Goal: Transaction & Acquisition: Purchase product/service

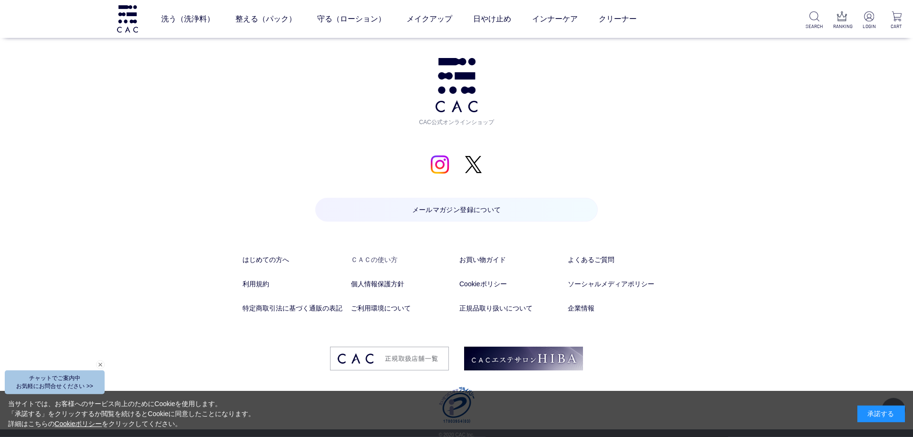
scroll to position [5019, 0]
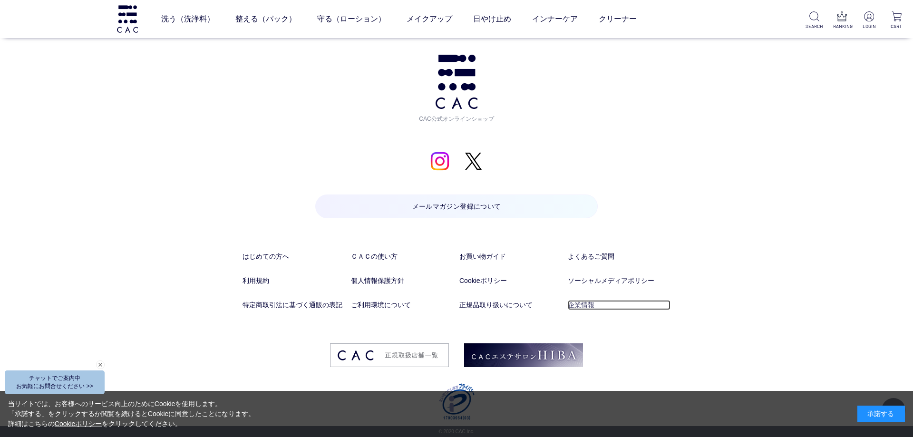
click at [448, 305] on link "企業情報" at bounding box center [619, 305] width 103 height 10
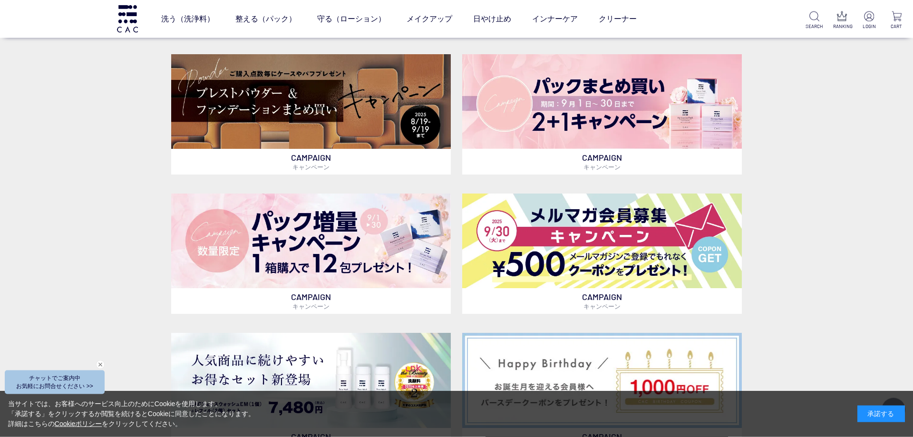
scroll to position [226, 0]
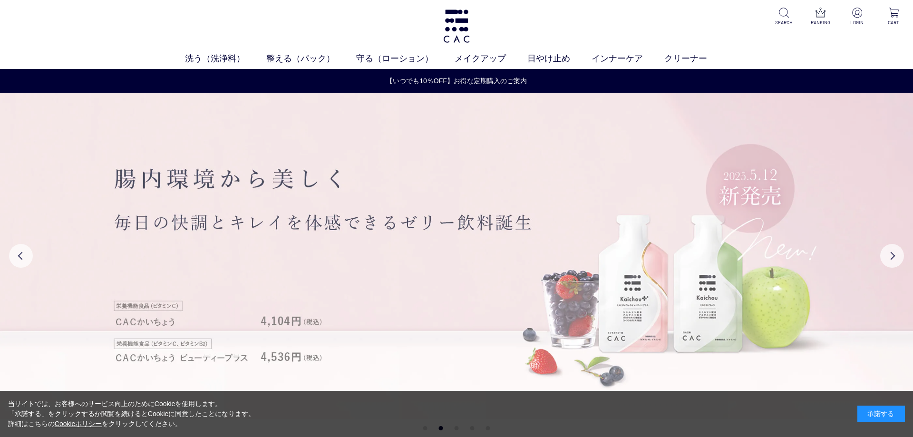
drag, startPoint x: 377, startPoint y: 217, endPoint x: 532, endPoint y: 225, distance: 154.8
click at [532, 225] on img at bounding box center [456, 256] width 913 height 326
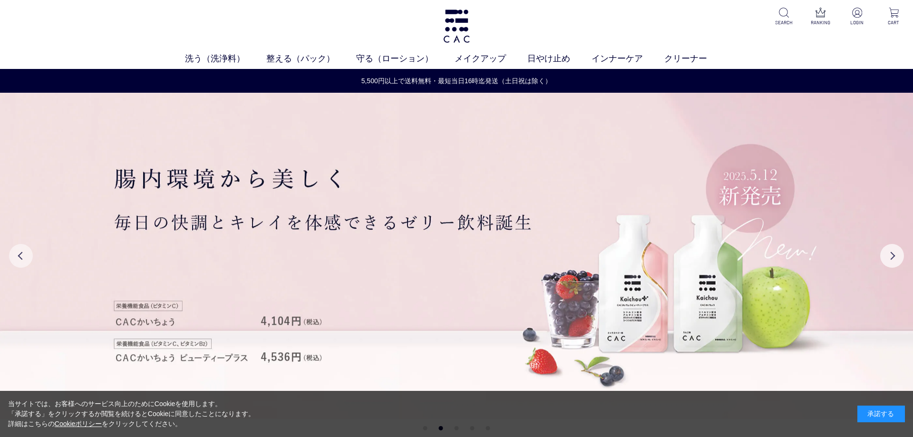
click at [32, 253] on button "Previous" at bounding box center [21, 256] width 24 height 24
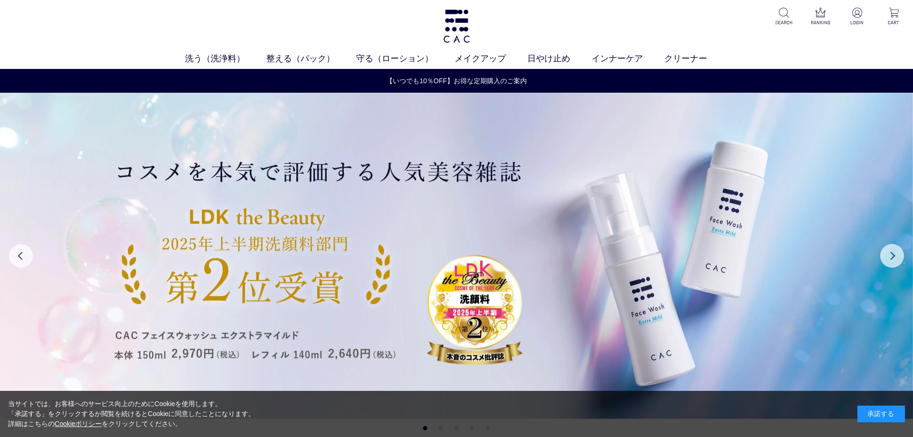
click at [391, 306] on img at bounding box center [456, 256] width 913 height 326
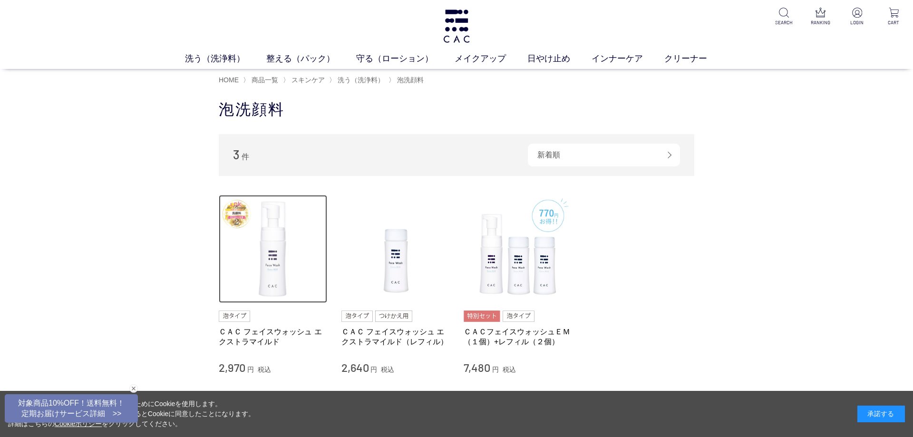
click at [265, 279] on img at bounding box center [273, 249] width 108 height 108
